Goal: Download file/media

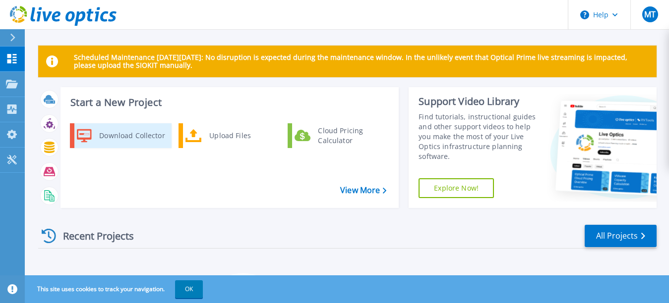
click at [136, 137] on div "Download Collector" at bounding box center [131, 136] width 75 height 20
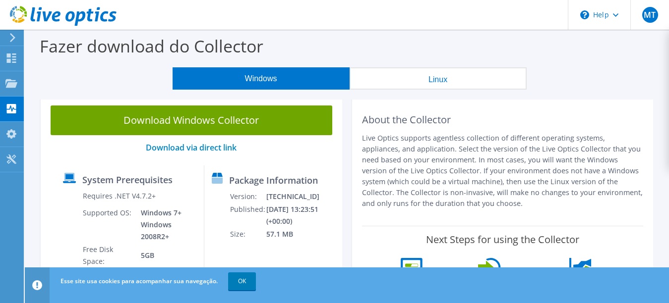
click at [263, 76] on button "Windows" at bounding box center [260, 78] width 177 height 22
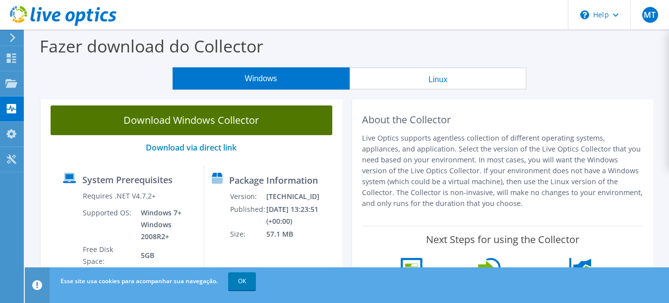
click at [247, 115] on link "Download Windows Collector" at bounding box center [192, 121] width 282 height 30
